Goal: Task Accomplishment & Management: Use online tool/utility

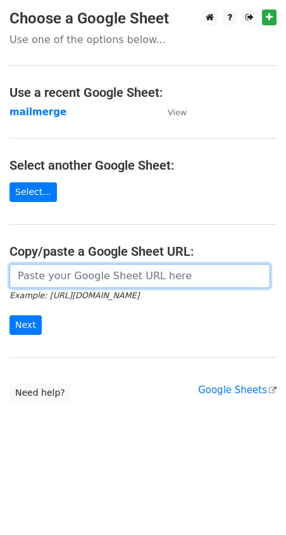
click at [48, 271] on input "url" at bounding box center [140, 276] width 261 height 24
paste input "[URL][DOMAIN_NAME]"
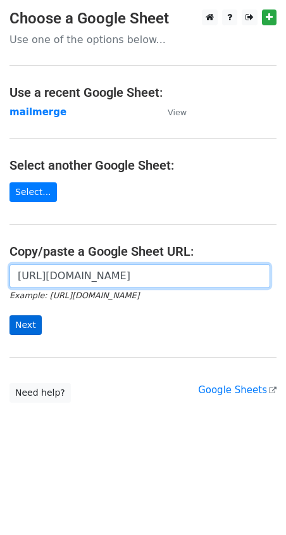
type input "[URL][DOMAIN_NAME]"
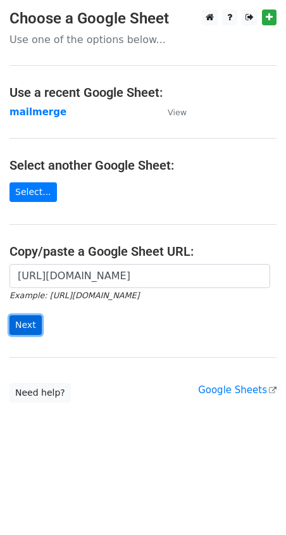
scroll to position [0, 0]
click at [30, 322] on input "Next" at bounding box center [26, 325] width 32 height 20
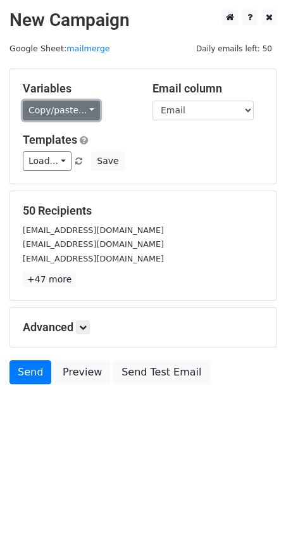
click at [68, 104] on link "Copy/paste..." at bounding box center [61, 111] width 77 height 20
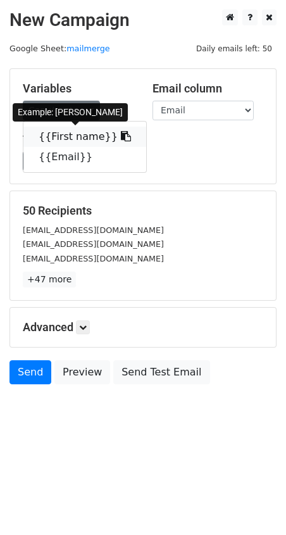
click at [73, 135] on link "{{First name}}" at bounding box center [84, 137] width 123 height 20
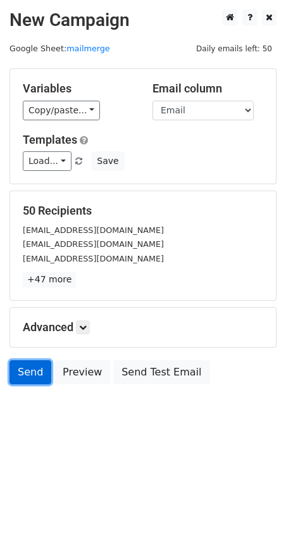
click at [31, 369] on link "Send" at bounding box center [31, 372] width 42 height 24
